Goal: Task Accomplishment & Management: Manage account settings

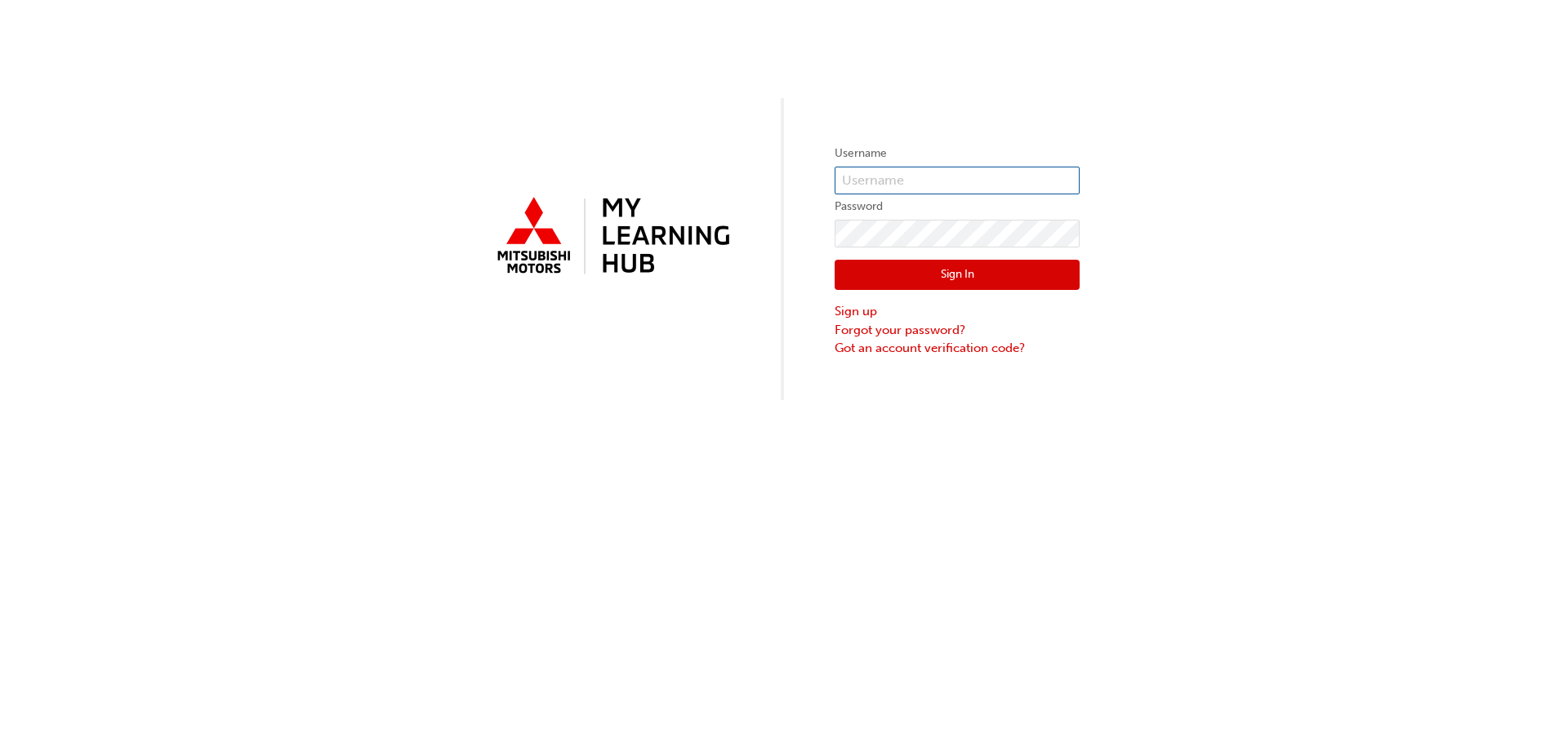
type input "0005889893"
click at [958, 275] on button "Sign In" at bounding box center [957, 275] width 245 height 31
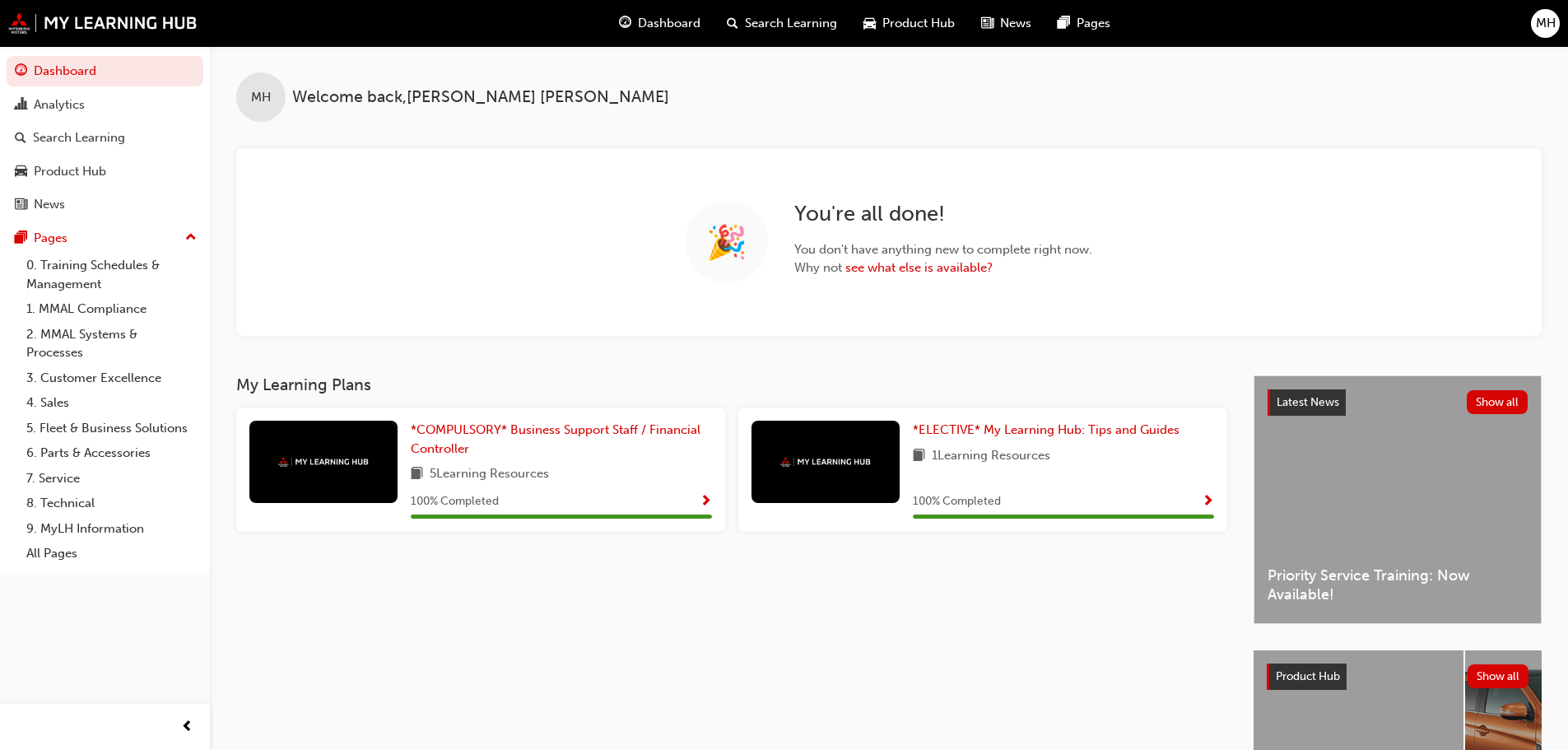
click at [1547, 23] on span "MH" at bounding box center [1545, 24] width 20 height 19
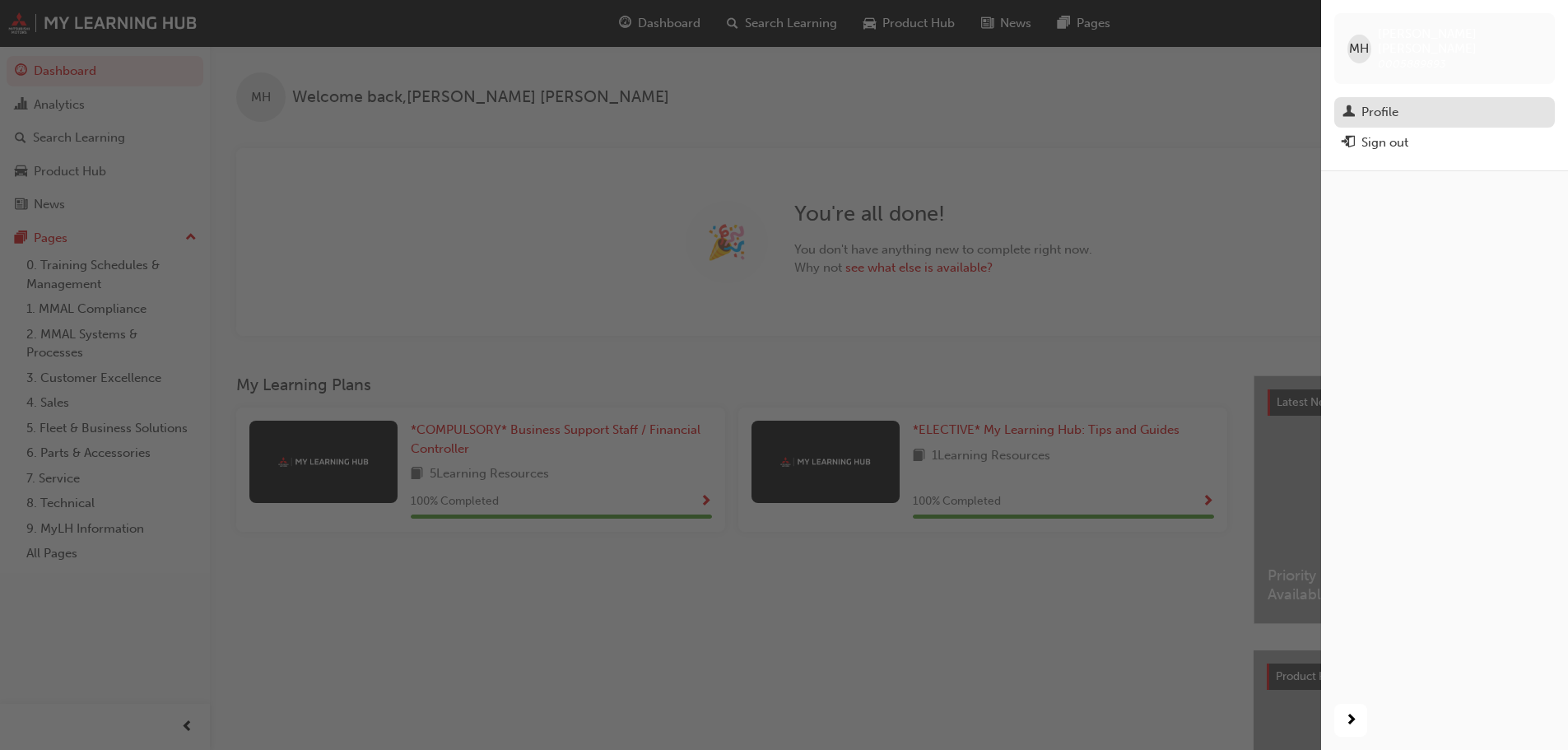
click at [1477, 102] on div "Profile" at bounding box center [1443, 111] width 204 height 20
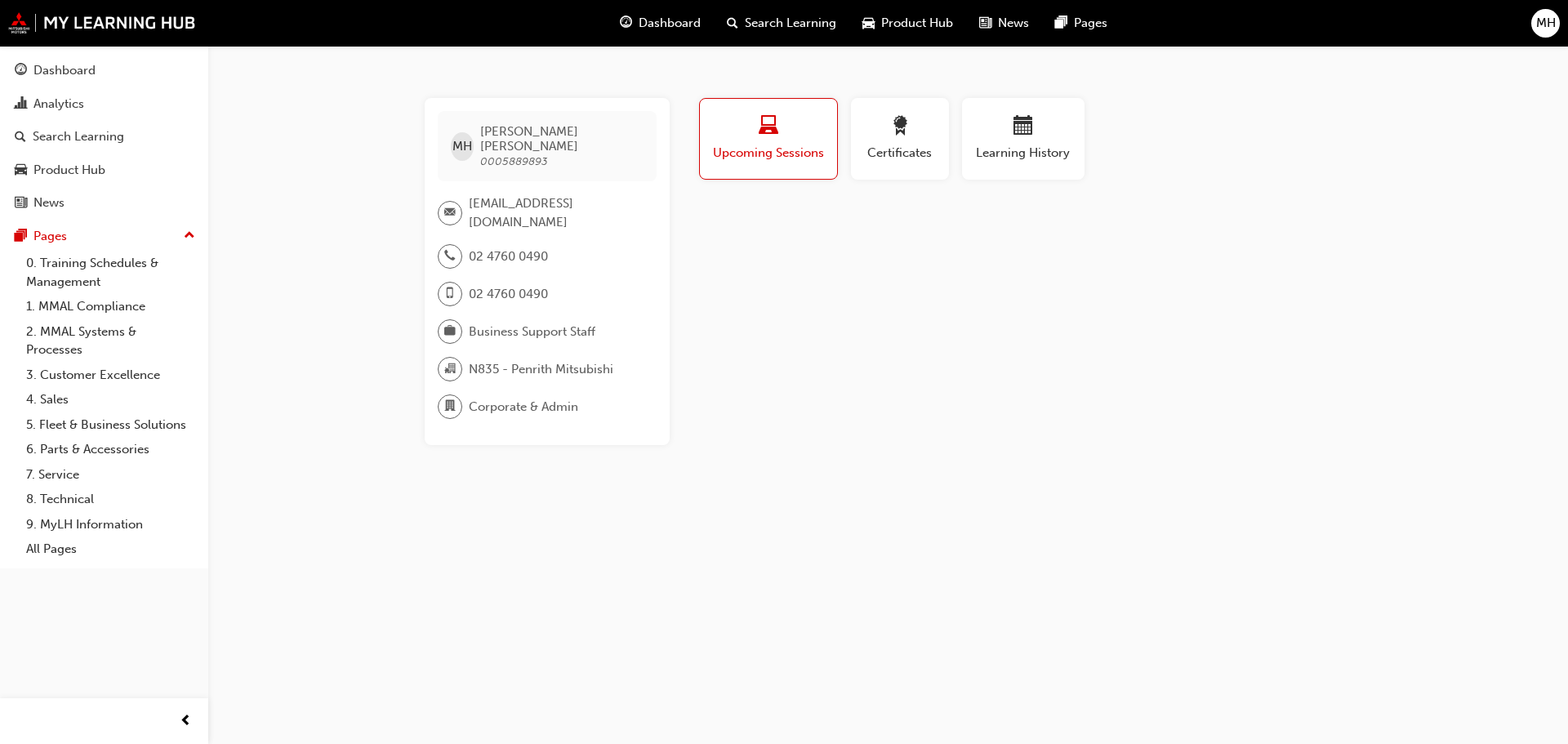
drag, startPoint x: 543, startPoint y: 216, endPoint x: 471, endPoint y: 186, distance: 78.0
click at [471, 194] on span "[EMAIL_ADDRESS][DOMAIN_NAME]" at bounding box center [556, 212] width 175 height 37
click at [600, 152] on div "[PERSON_NAME] 0005889893" at bounding box center [547, 147] width 219 height 70
click at [449, 203] on span "email-icon" at bounding box center [450, 213] width 11 height 21
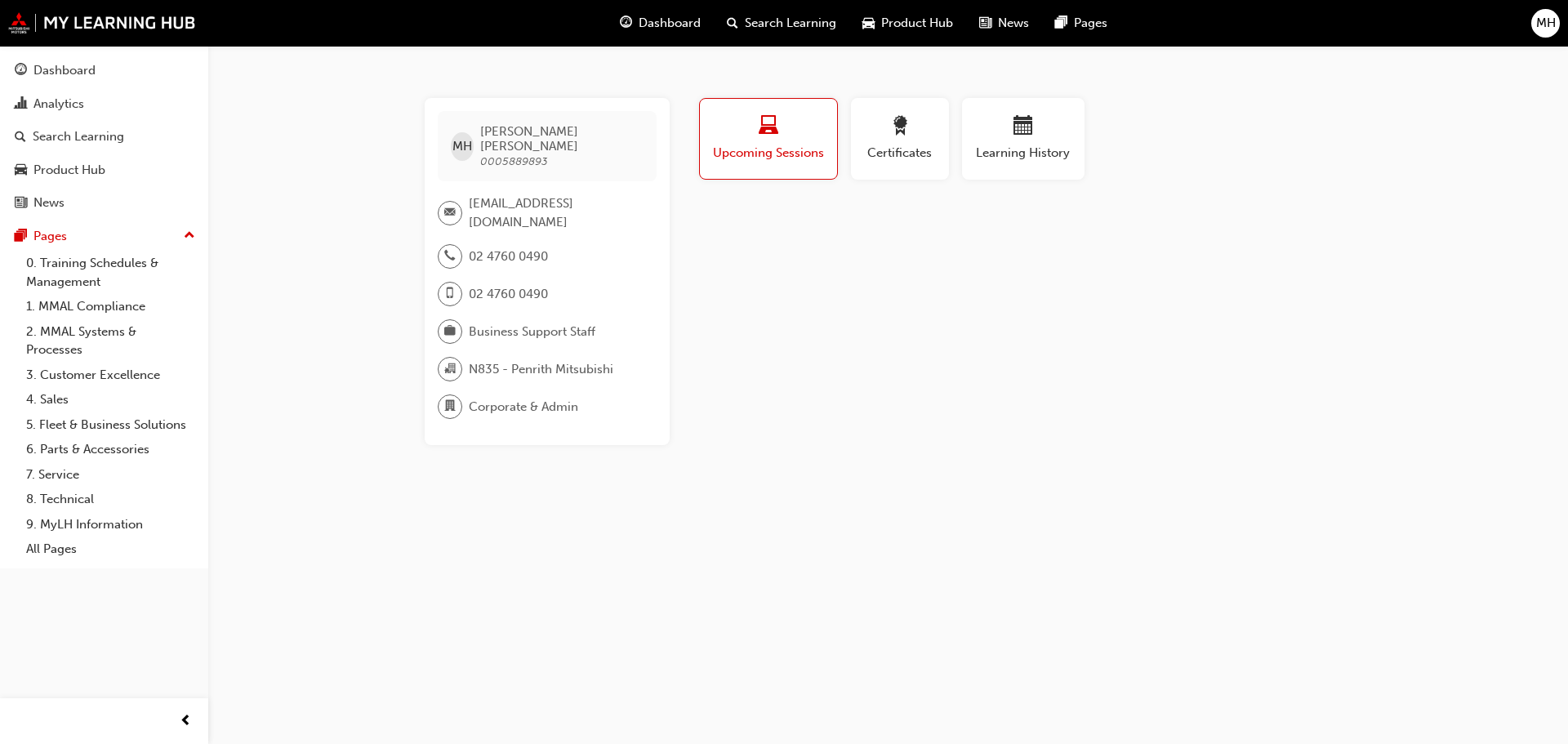
click at [449, 203] on span "email-icon" at bounding box center [450, 213] width 11 height 21
click at [84, 72] on div "Dashboard" at bounding box center [64, 70] width 62 height 19
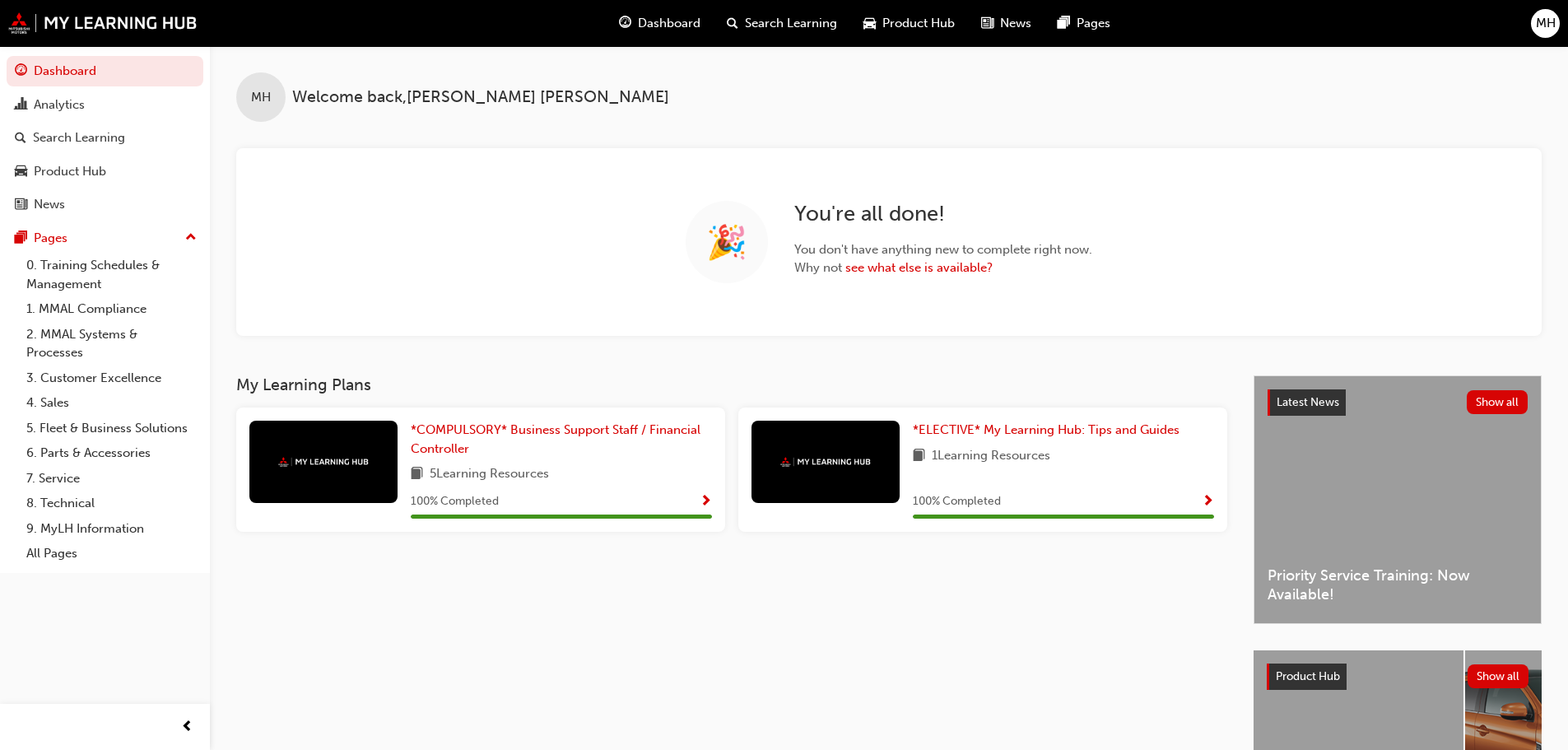
click at [1539, 32] on span "MH" at bounding box center [1545, 24] width 20 height 19
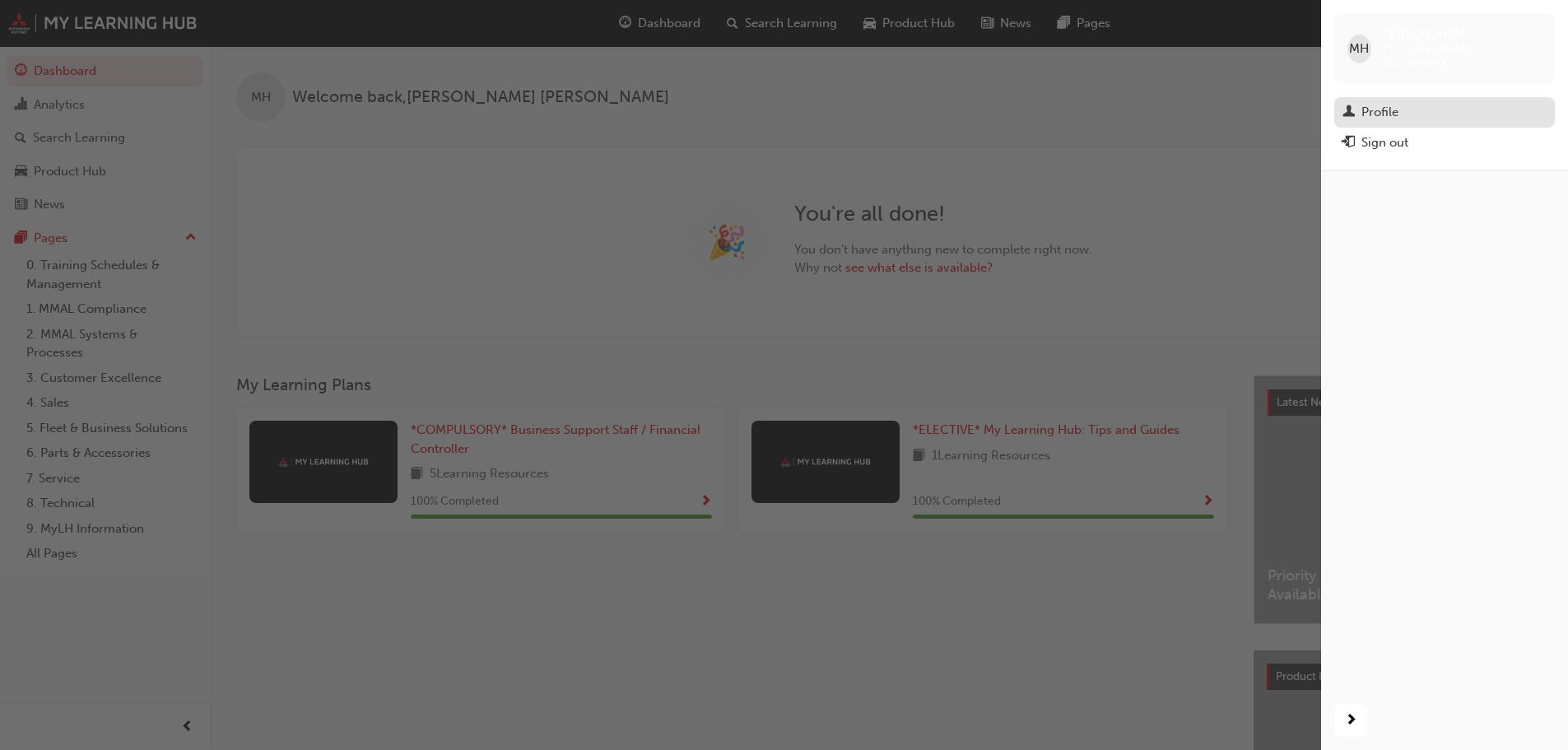
click at [1422, 102] on div "Profile" at bounding box center [1443, 111] width 204 height 20
